Goal: Information Seeking & Learning: Learn about a topic

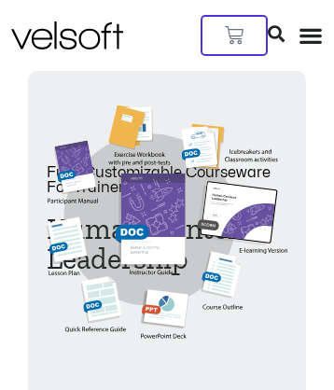
scroll to position [442, 0]
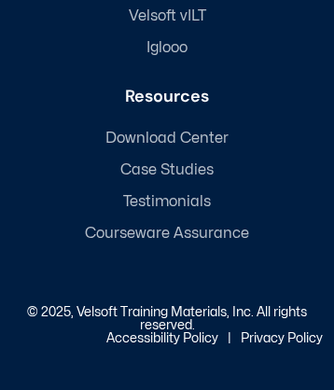
click at [229, 147] on span "Download Center" at bounding box center [166, 139] width 123 height 18
